Goal: Information Seeking & Learning: Learn about a topic

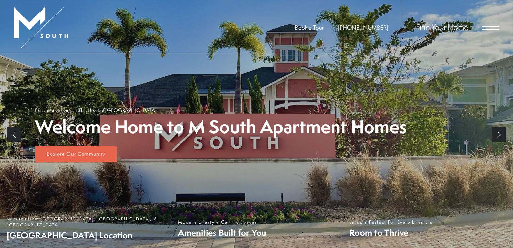
click at [491, 19] on div "Find Your Home" at bounding box center [450, 27] width 97 height 54
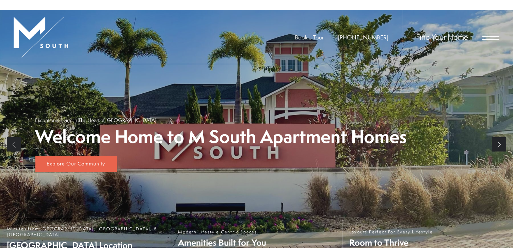
click at [488, 28] on div "Summer Savings at M [GEOGRAPHIC_DATA] We're Offering Up To ONE MONTH FREE on Se…" at bounding box center [256, 47] width 513 height 95
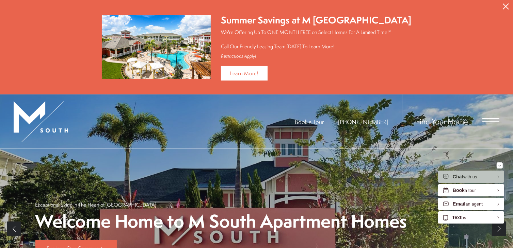
click at [491, 119] on span "Open Menu" at bounding box center [490, 121] width 17 height 6
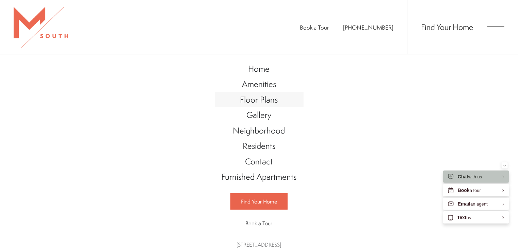
click at [260, 101] on span "Floor Plans" at bounding box center [259, 100] width 38 height 12
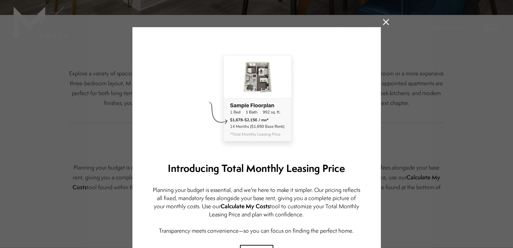
scroll to position [238, 0]
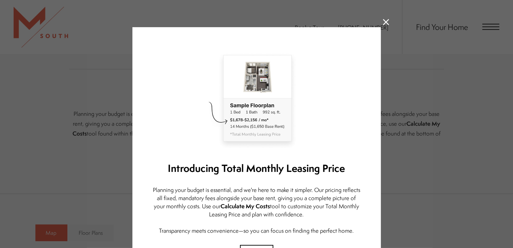
click at [383, 22] on icon at bounding box center [386, 22] width 6 height 6
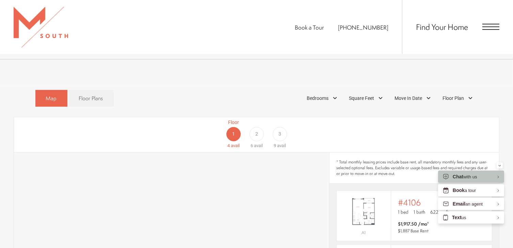
scroll to position [372, 0]
click at [321, 93] on div "Bedrooms" at bounding box center [322, 99] width 39 height 12
